Goal: Task Accomplishment & Management: Manage account settings

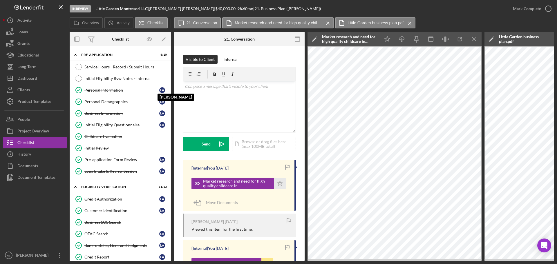
scroll to position [290, 0]
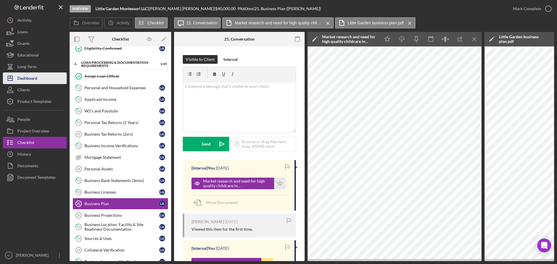
click at [41, 82] on button "Icon/Dashboard Dashboard" at bounding box center [35, 79] width 64 height 12
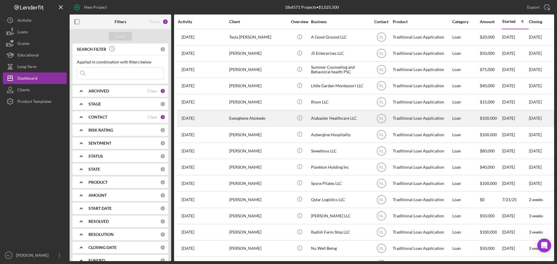
click at [274, 115] on div "Eseoghene Abokede" at bounding box center [258, 118] width 58 height 15
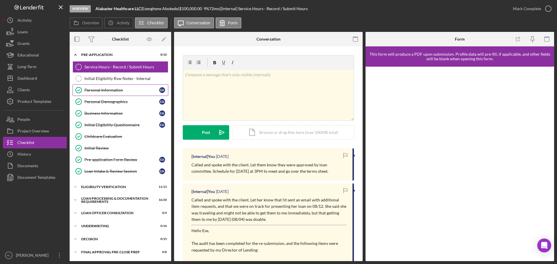
click at [125, 91] on div "Personal Information" at bounding box center [121, 90] width 75 height 5
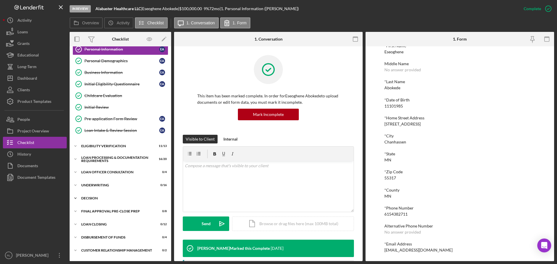
scroll to position [65, 0]
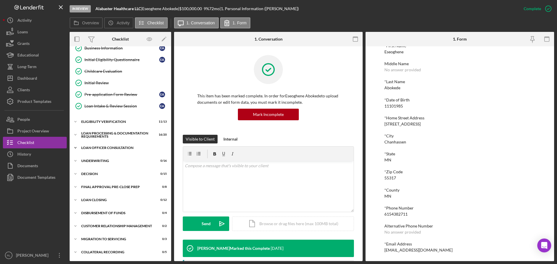
click at [102, 147] on div "Loan Officer Consultation" at bounding box center [122, 147] width 83 height 3
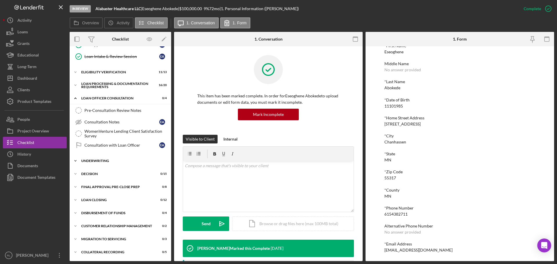
click at [102, 163] on div "Icon/Expander Underwriting 0 / 16" at bounding box center [121, 161] width 102 height 12
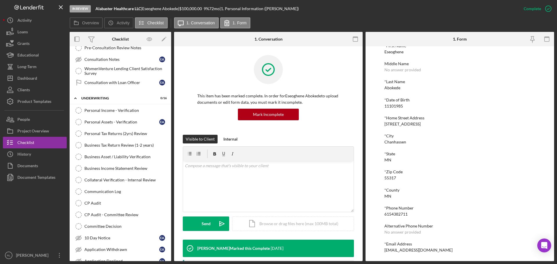
scroll to position [115, 0]
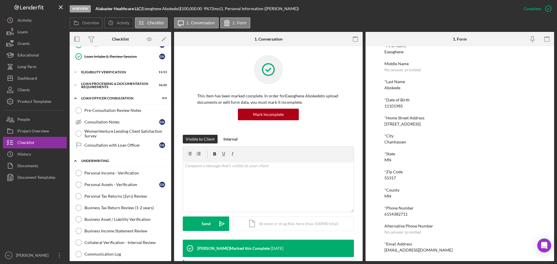
click at [100, 160] on div "Underwriting" at bounding box center [122, 160] width 83 height 3
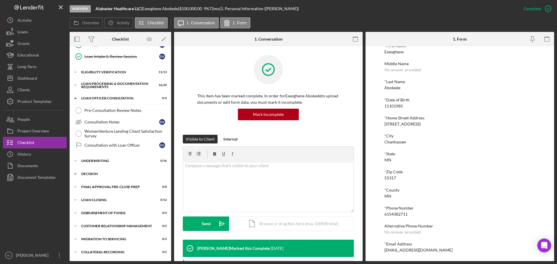
click at [95, 175] on div "Decision" at bounding box center [122, 173] width 83 height 3
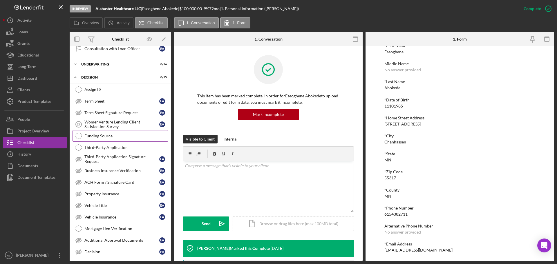
scroll to position [202, 0]
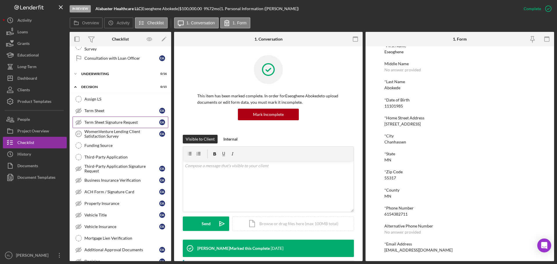
click at [93, 122] on div "Term Sheet Signature Request" at bounding box center [121, 122] width 75 height 5
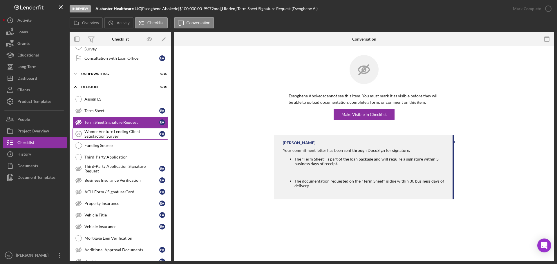
click at [118, 131] on div "WomenVenture Lending Client Satisfaction Survey" at bounding box center [121, 133] width 75 height 9
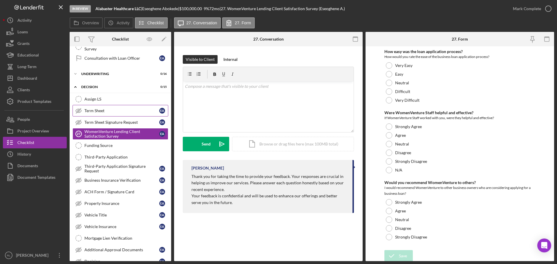
click at [106, 106] on link "Term Sheet Term Sheet E A" at bounding box center [121, 111] width 96 height 12
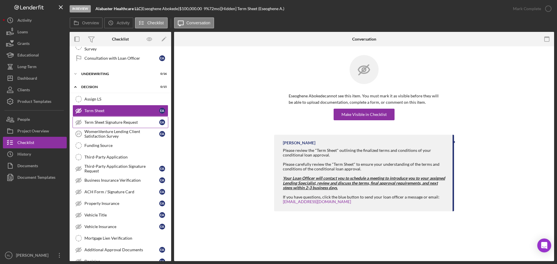
click at [104, 122] on div "Term Sheet Signature Request" at bounding box center [121, 122] width 75 height 5
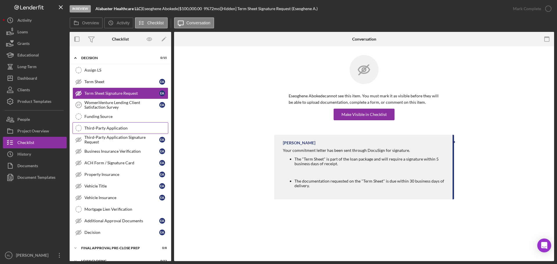
scroll to position [260, 0]
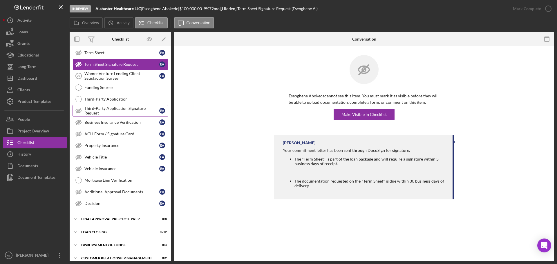
click at [112, 107] on div "Third-Party Application Signature Request" at bounding box center [121, 110] width 75 height 9
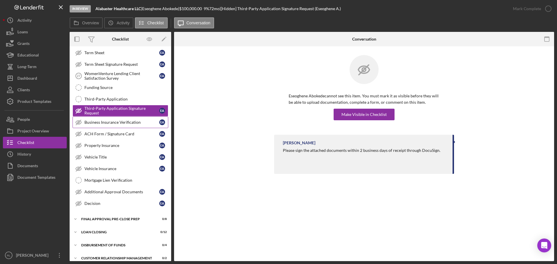
click at [116, 122] on div "Business Insurance Verification" at bounding box center [121, 122] width 75 height 5
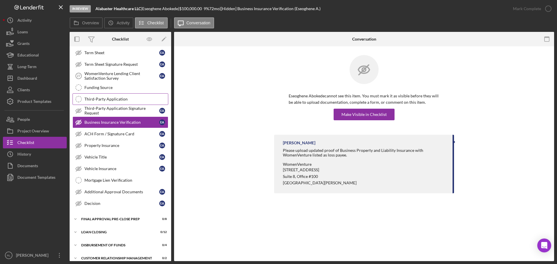
click at [112, 100] on div "Third-Party Application" at bounding box center [126, 99] width 84 height 5
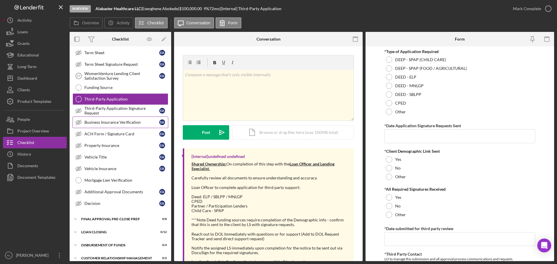
click at [120, 123] on div "Business Insurance Verification" at bounding box center [121, 122] width 75 height 5
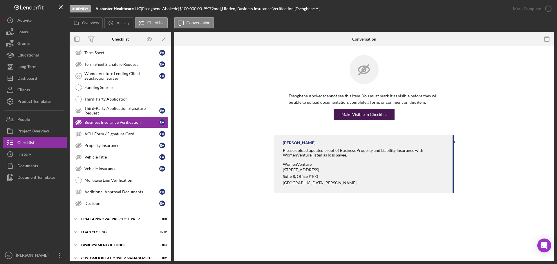
click at [355, 113] on div "Make Visible in Checklist" at bounding box center [364, 115] width 45 height 12
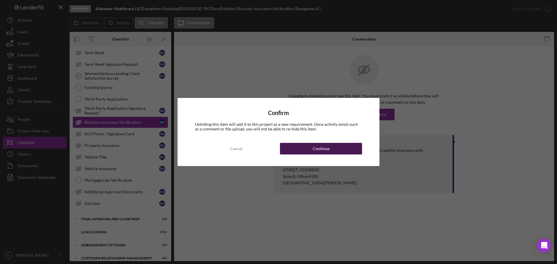
click at [317, 151] on div "Continue" at bounding box center [321, 149] width 17 height 12
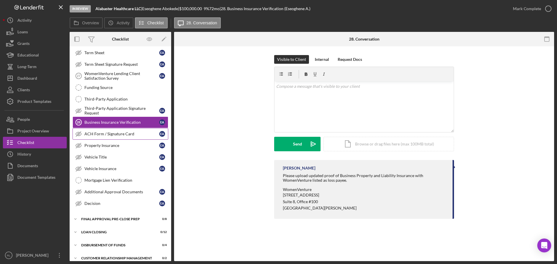
click at [111, 135] on div "ACH Form / Signature Card" at bounding box center [121, 134] width 75 height 5
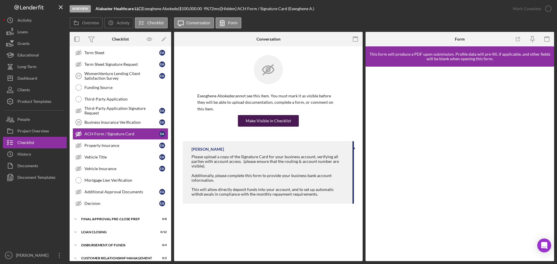
click at [279, 115] on div "Make Visible in Checklist" at bounding box center [268, 121] width 45 height 12
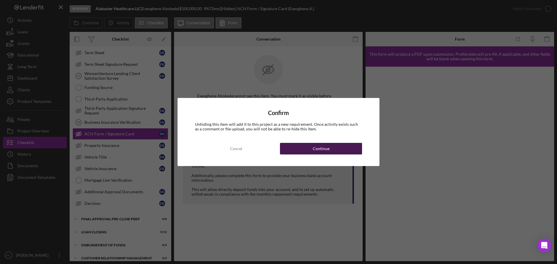
click at [327, 147] on div "Continue" at bounding box center [321, 149] width 17 height 12
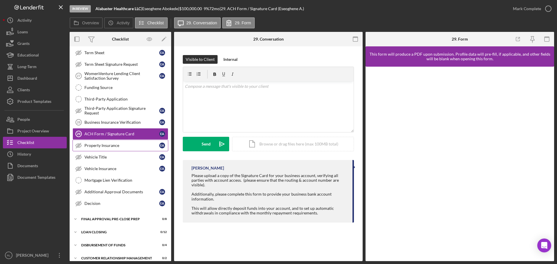
click at [100, 145] on div "Property Insurance" at bounding box center [121, 145] width 75 height 5
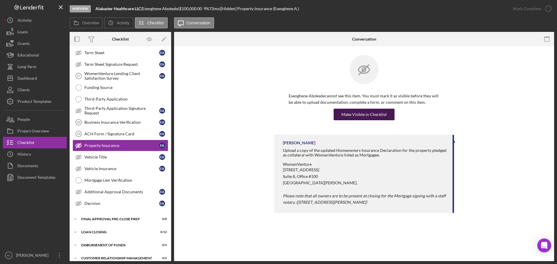
click at [348, 112] on div "Make Visible in Checklist" at bounding box center [364, 115] width 45 height 12
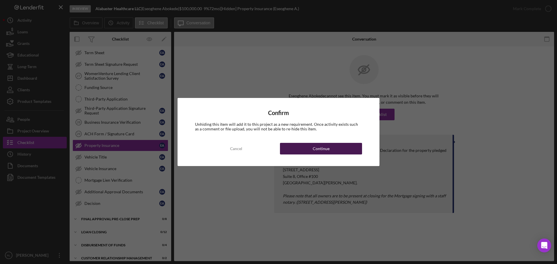
click at [309, 144] on button "Continue" at bounding box center [321, 149] width 82 height 12
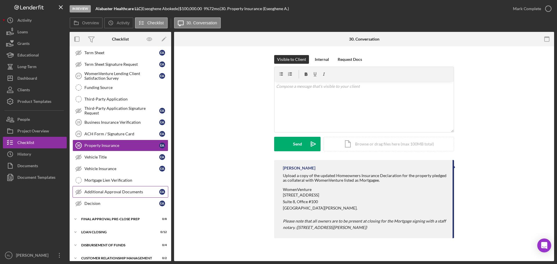
click at [113, 194] on div "Additional Approval Documents" at bounding box center [121, 192] width 75 height 5
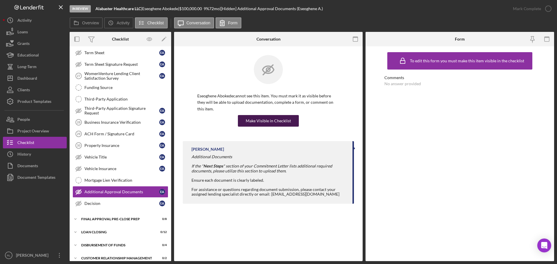
click at [275, 115] on div "Make Visible in Checklist" at bounding box center [268, 121] width 45 height 12
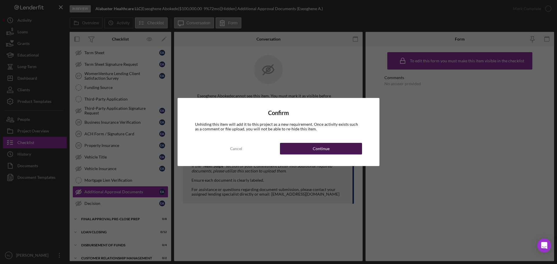
click at [333, 145] on button "Continue" at bounding box center [321, 149] width 82 height 12
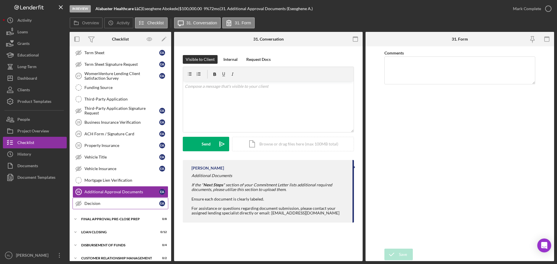
click at [115, 204] on div "Decision" at bounding box center [121, 203] width 75 height 5
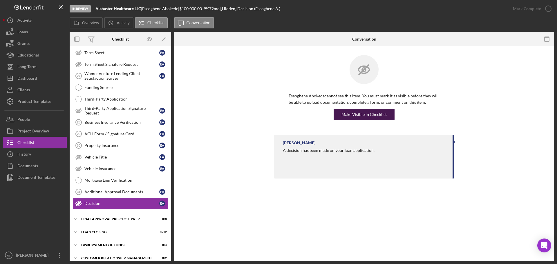
click at [370, 115] on div "Make Visible in Checklist" at bounding box center [364, 115] width 45 height 12
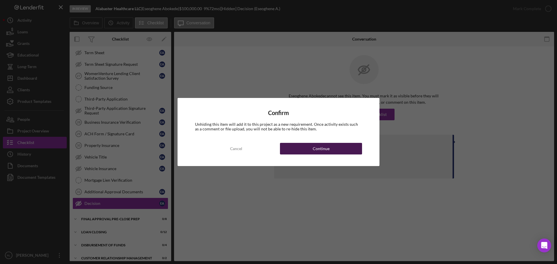
click at [342, 146] on button "Continue" at bounding box center [321, 149] width 82 height 12
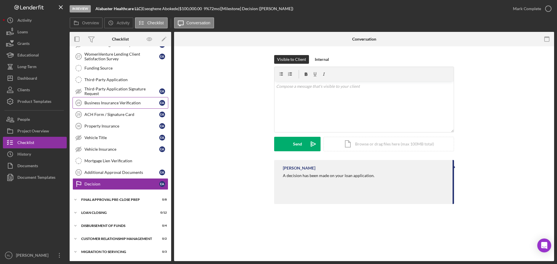
scroll to position [292, 0]
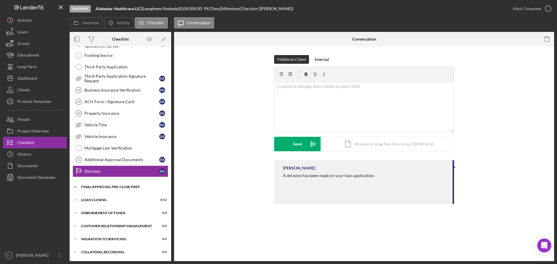
click at [97, 187] on div "Final Approval Pre-Close Prep" at bounding box center [122, 186] width 83 height 3
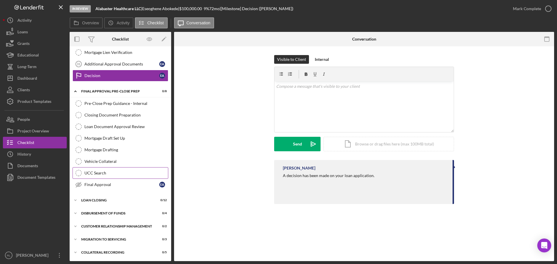
scroll to position [388, 0]
click at [111, 198] on div "Icon/Expander Loan Closing 0 / 12" at bounding box center [121, 200] width 102 height 12
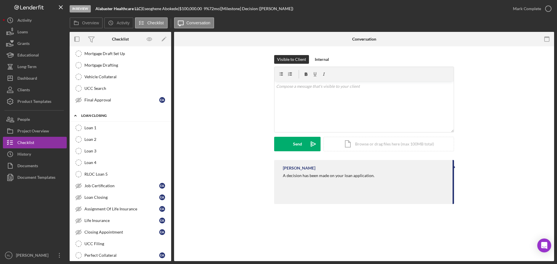
click at [105, 116] on div "Loan Closing" at bounding box center [122, 115] width 83 height 3
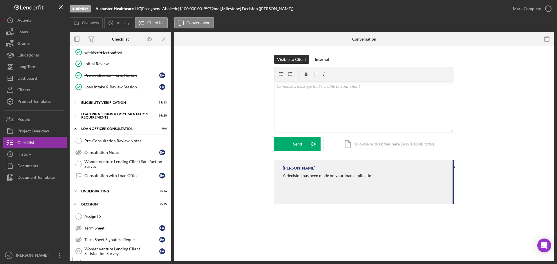
scroll to position [98, 0]
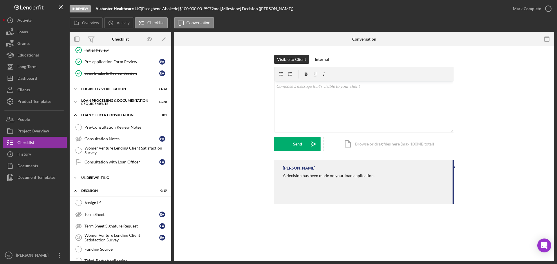
click at [111, 177] on div "Underwriting" at bounding box center [122, 177] width 83 height 3
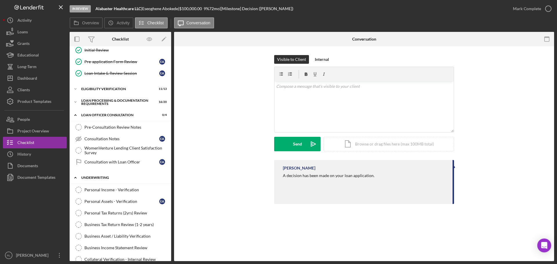
click at [102, 176] on div "Underwriting" at bounding box center [122, 177] width 83 height 3
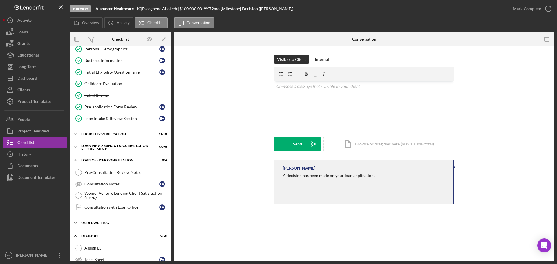
scroll to position [0, 0]
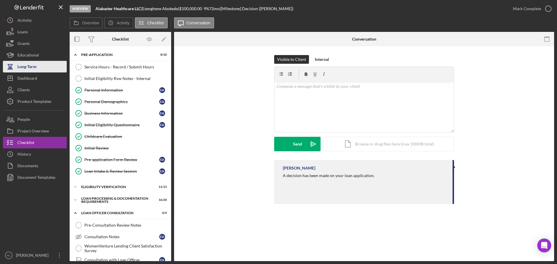
drag, startPoint x: 32, startPoint y: 78, endPoint x: 43, endPoint y: 65, distance: 17.1
click at [32, 78] on div "Dashboard" at bounding box center [27, 79] width 20 height 13
